Goal: Navigation & Orientation: Find specific page/section

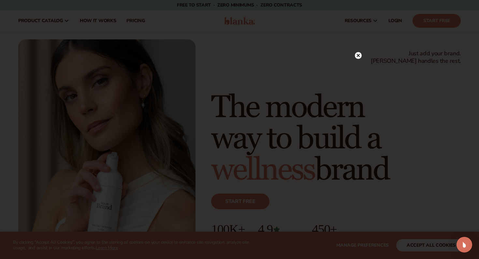
click at [358, 55] on icon at bounding box center [358, 55] width 3 height 3
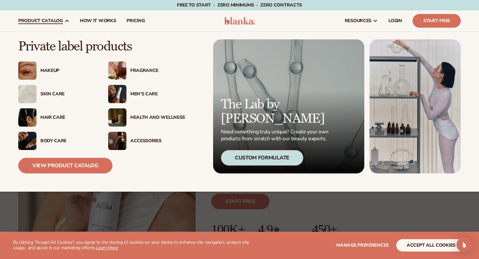
click at [53, 71] on div "Makeup" at bounding box center [67, 71] width 55 height 6
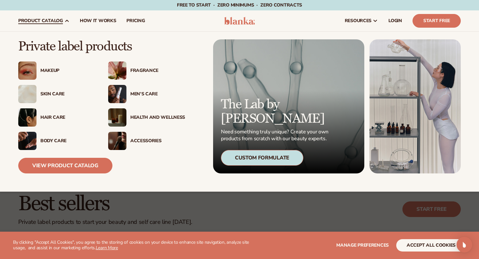
click at [148, 66] on div "Fragrance" at bounding box center [146, 71] width 77 height 18
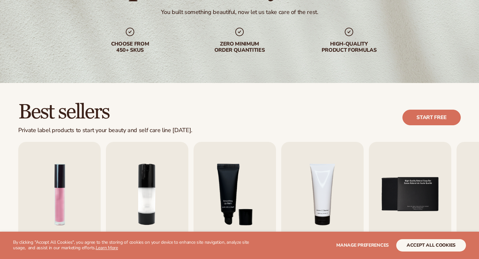
scroll to position [278, 0]
